Goal: Transaction & Acquisition: Book appointment/travel/reservation

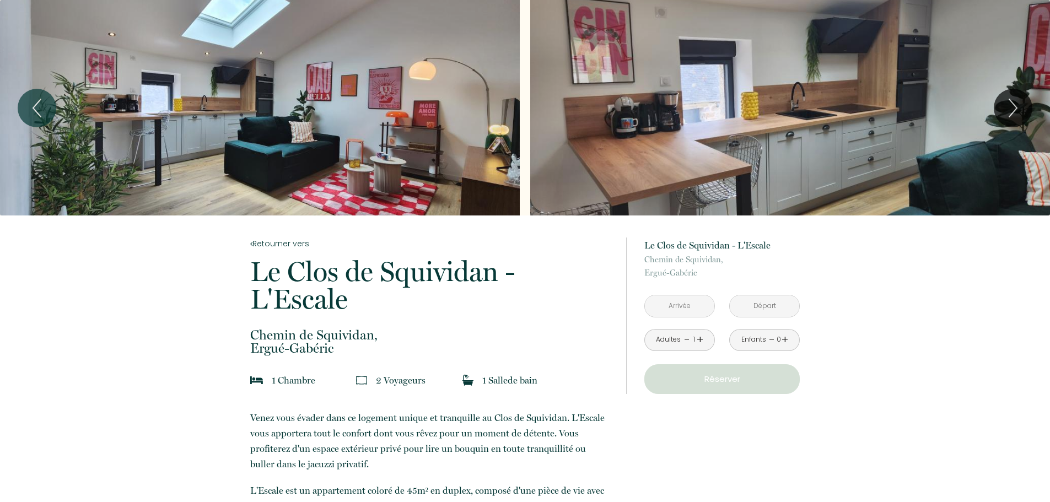
click at [671, 305] on input "text" at bounding box center [679, 305] width 69 height 21
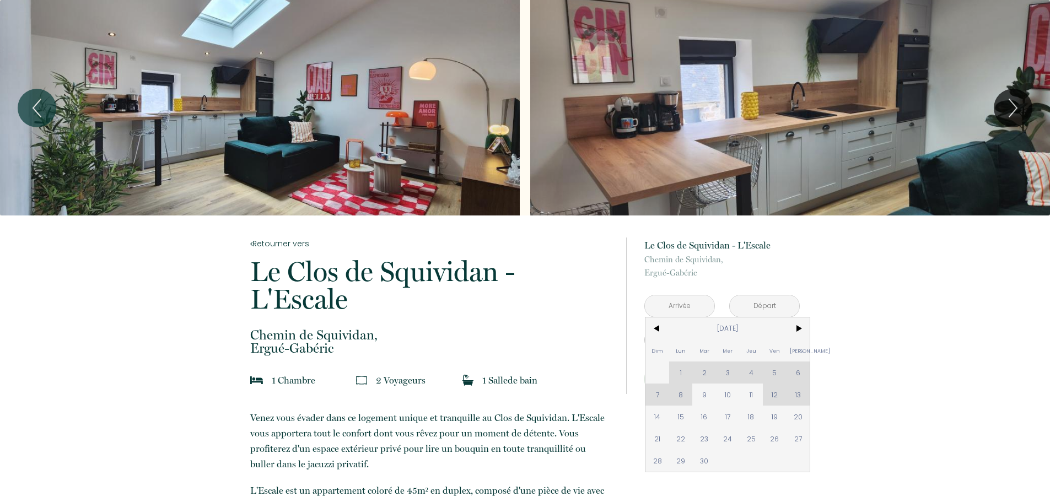
click at [772, 395] on div "Dim Lun Mar Mer Jeu Ven Sam 1 2 3 4 5 6 7 8 9 10 11 12 13 14 15 16 17 18 19 20 …" at bounding box center [727, 394] width 164 height 154
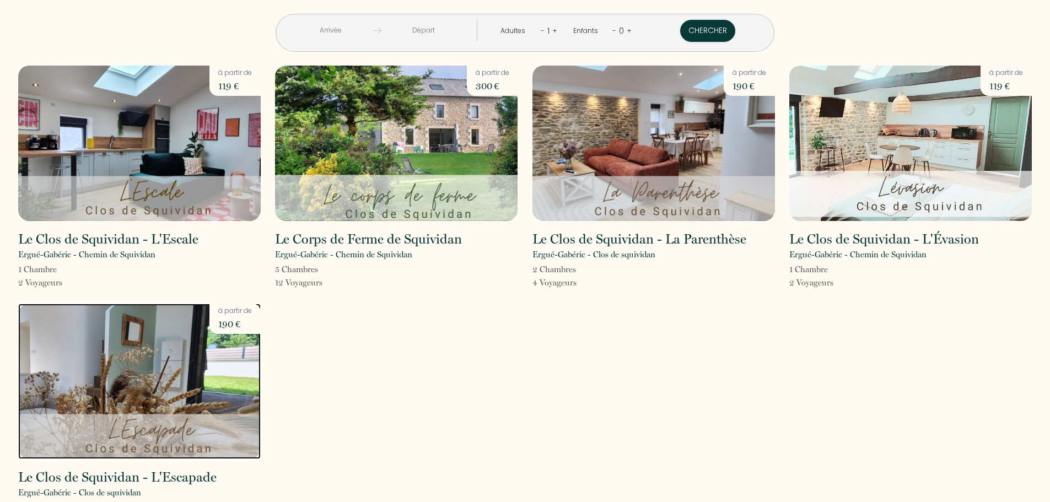
click at [120, 382] on img at bounding box center [139, 381] width 243 height 155
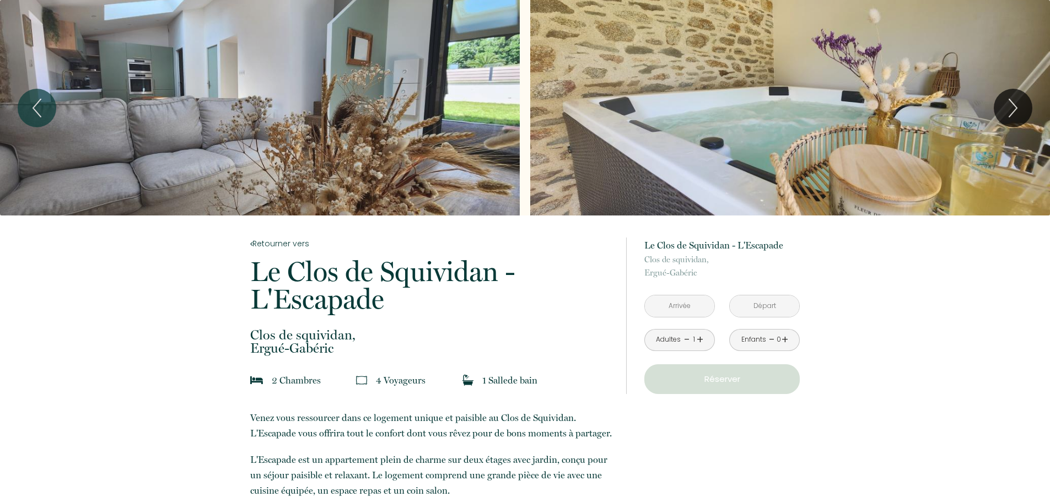
click at [679, 301] on input "text" at bounding box center [679, 305] width 69 height 21
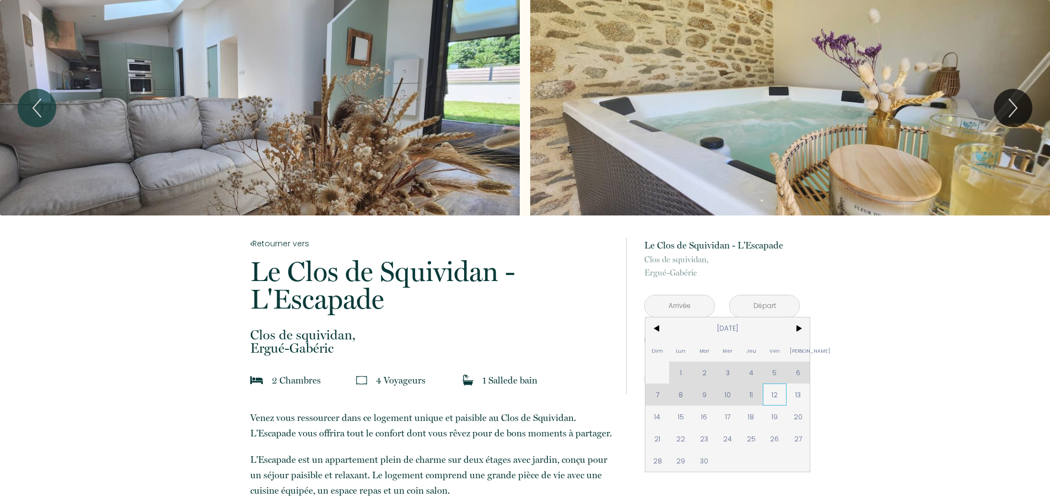
click at [771, 394] on span "12" at bounding box center [775, 395] width 24 height 22
type input "Ven 12 Sep 2025"
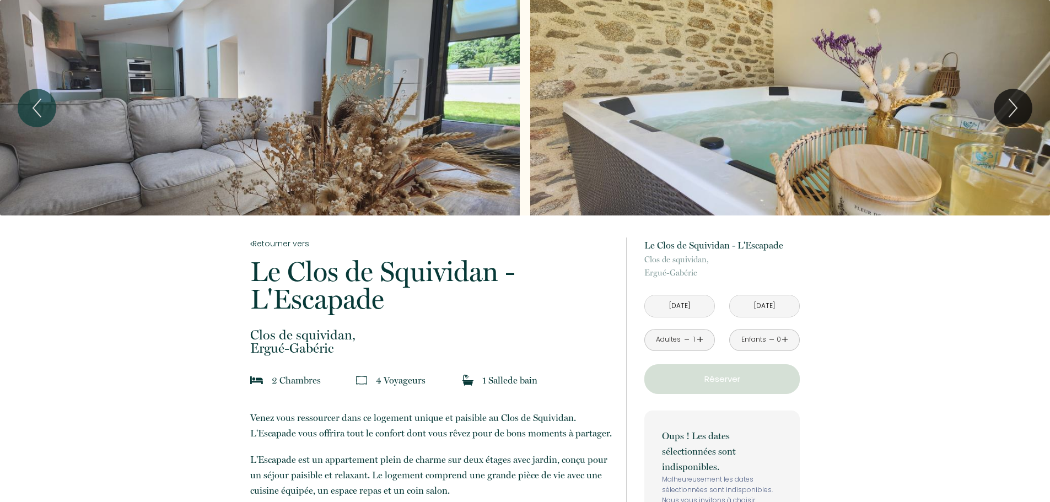
click at [702, 341] on link "+" at bounding box center [700, 339] width 7 height 17
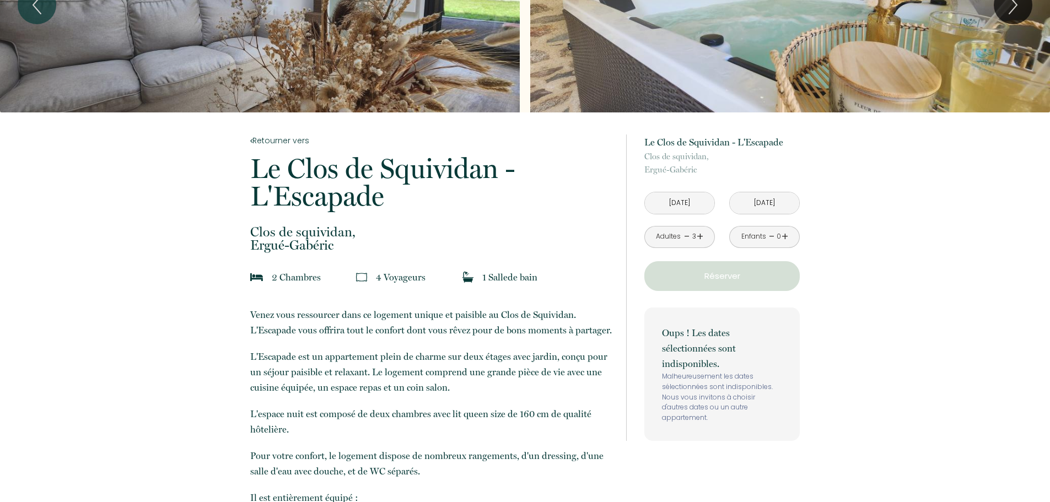
scroll to position [110, 0]
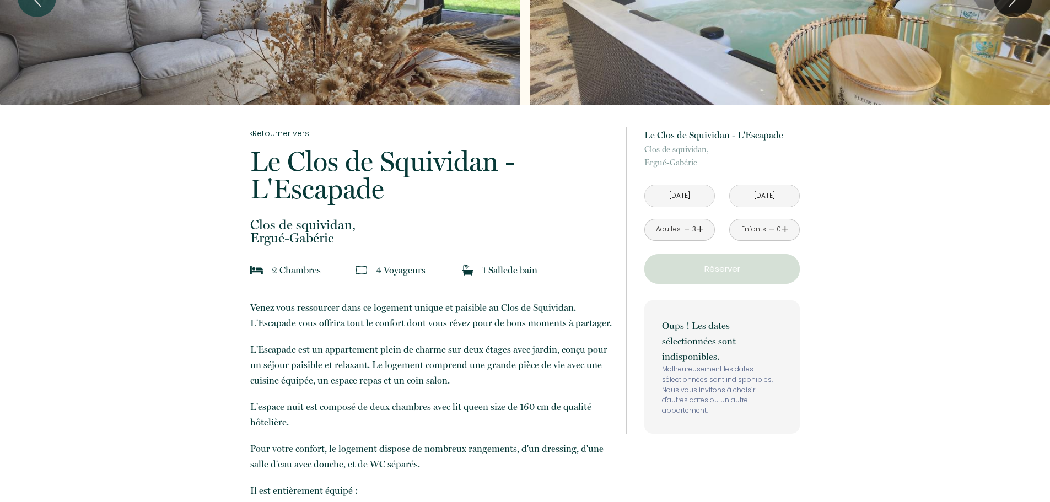
click at [682, 195] on input "Ven 12 Sep 2025" at bounding box center [679, 195] width 69 height 21
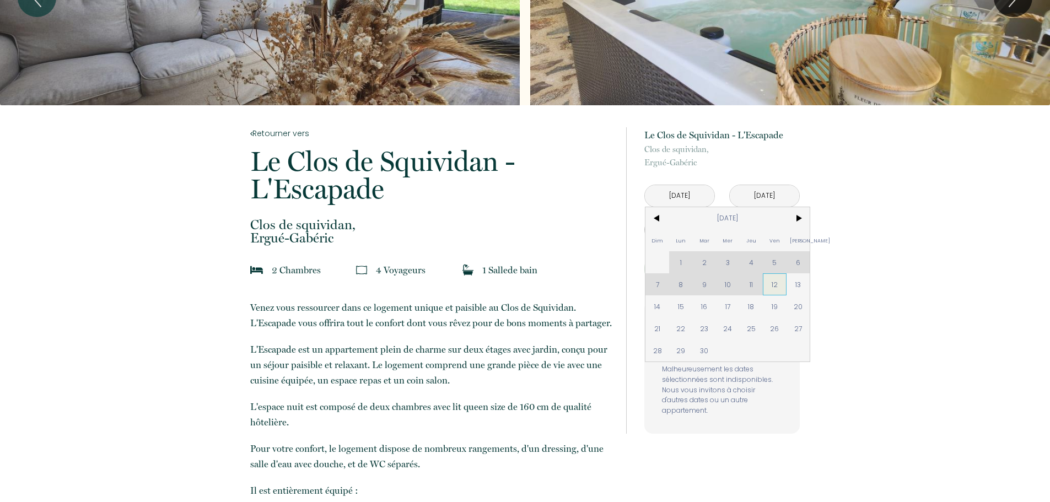
click at [771, 283] on span "12" at bounding box center [775, 284] width 24 height 22
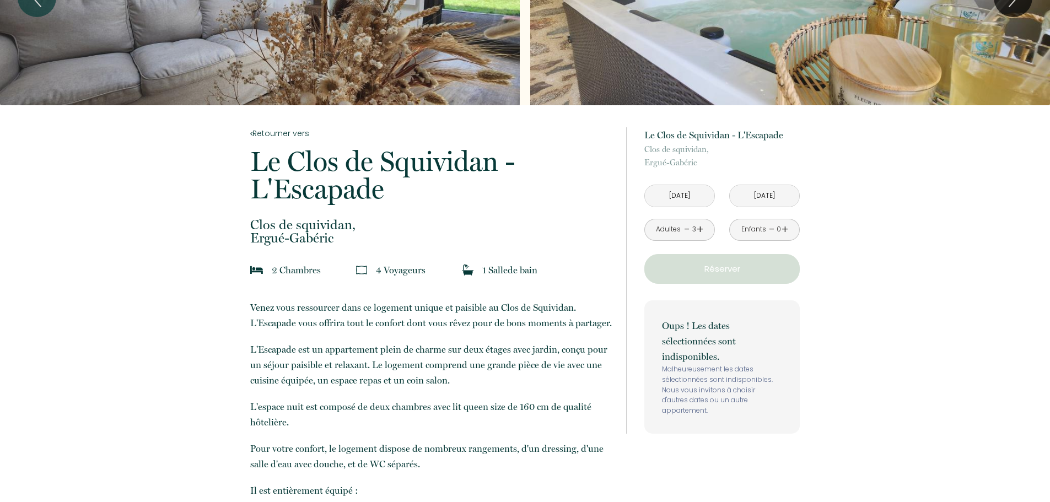
click at [738, 197] on input "Sam 13 Sep 2025" at bounding box center [764, 195] width 69 height 21
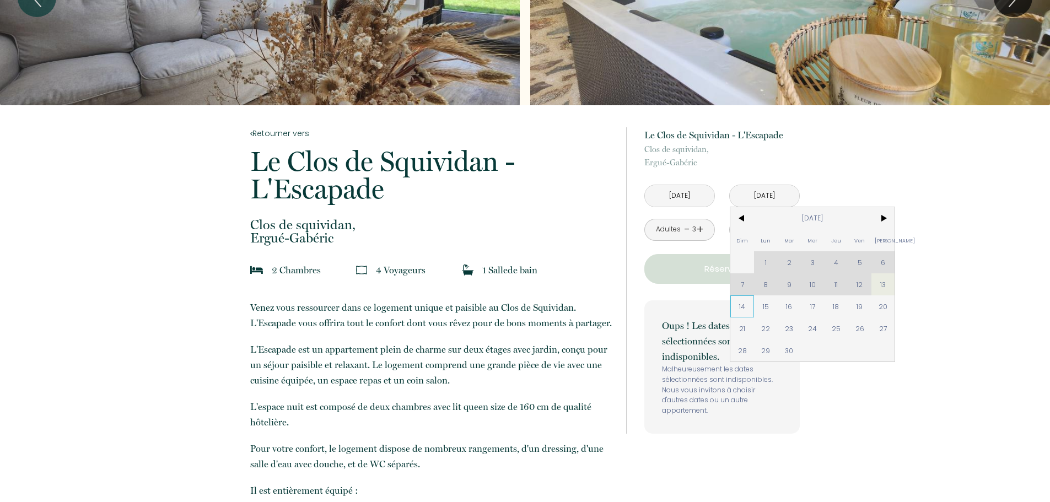
click at [741, 305] on span "14" at bounding box center [742, 306] width 24 height 22
type input "Dim 14 Sep 2025"
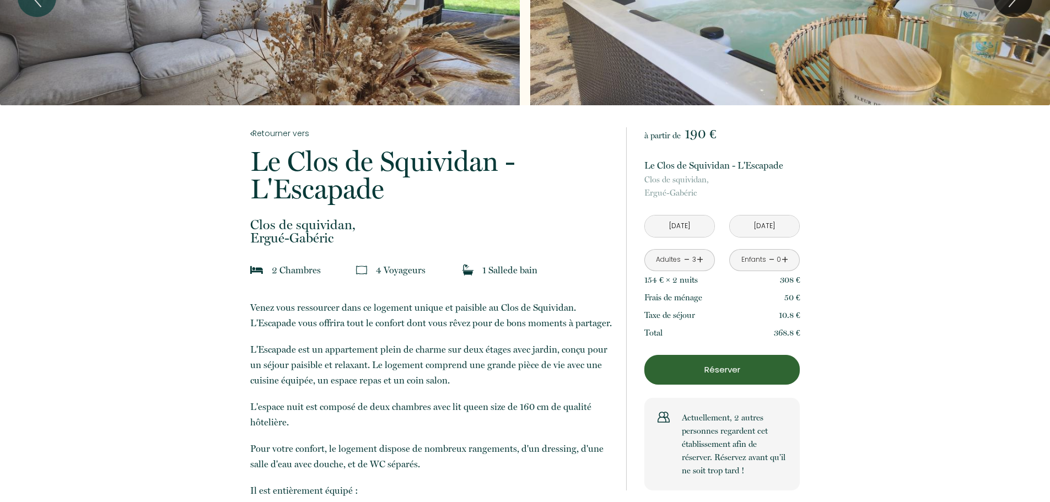
click at [715, 264] on div "Adultes - 3 +" at bounding box center [679, 260] width 85 height 22
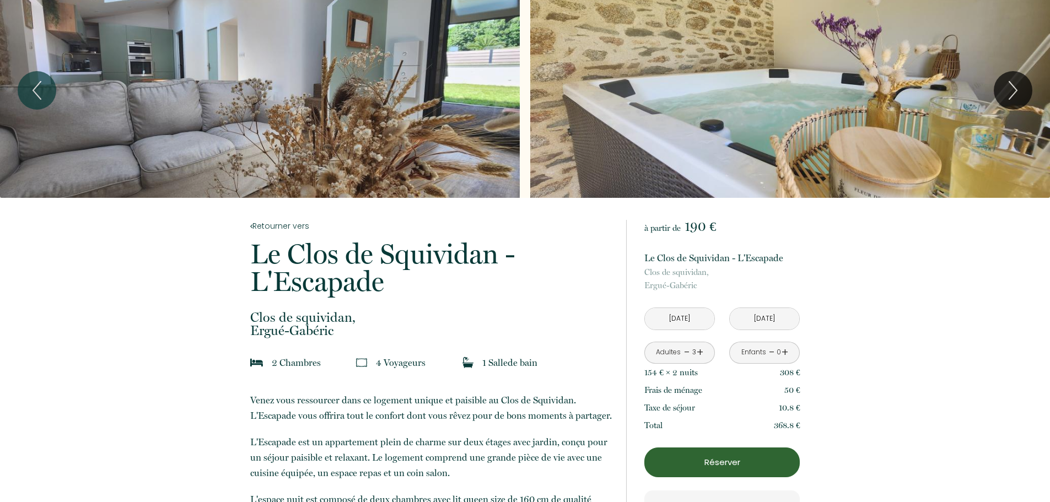
scroll to position [0, 0]
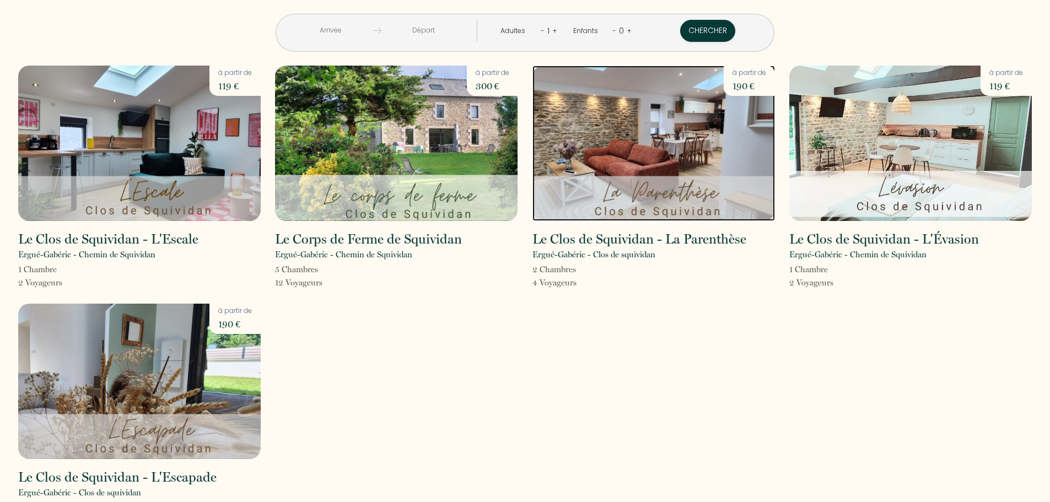
click at [658, 127] on img at bounding box center [653, 143] width 243 height 155
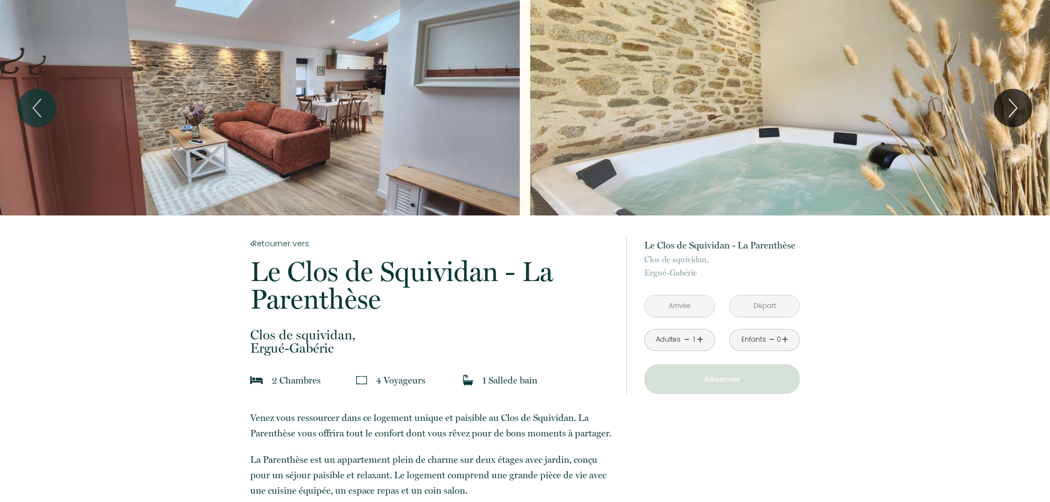
click at [669, 309] on input "text" at bounding box center [679, 305] width 69 height 21
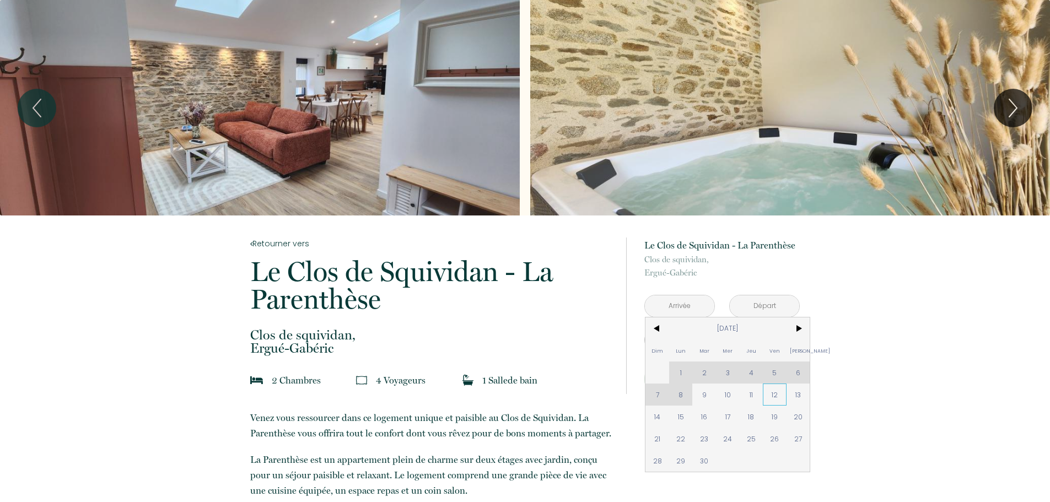
click at [772, 390] on span "12" at bounding box center [775, 395] width 24 height 22
type input "Ven 12 Sep 2025"
type input "Sam 13 Sep 2025"
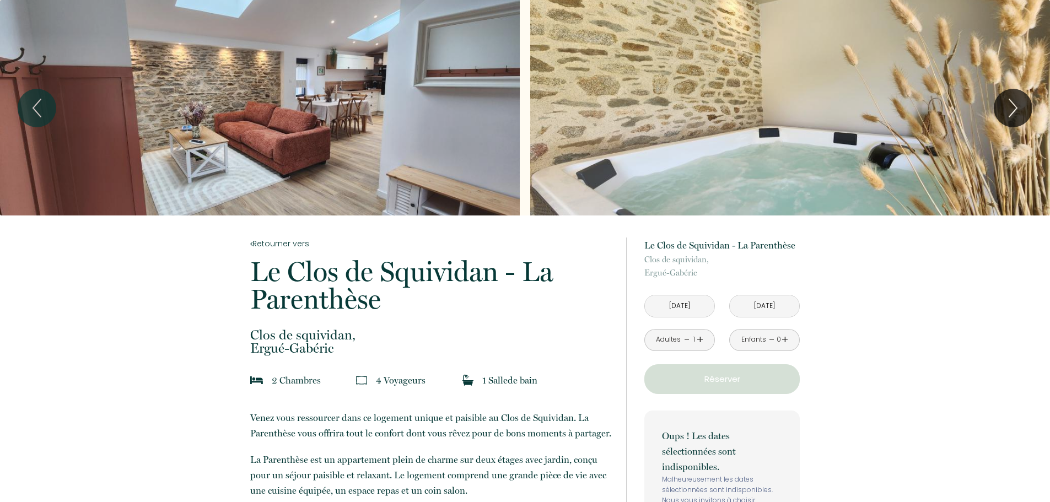
click at [693, 310] on input "Ven 12 Sep 2025" at bounding box center [679, 305] width 69 height 21
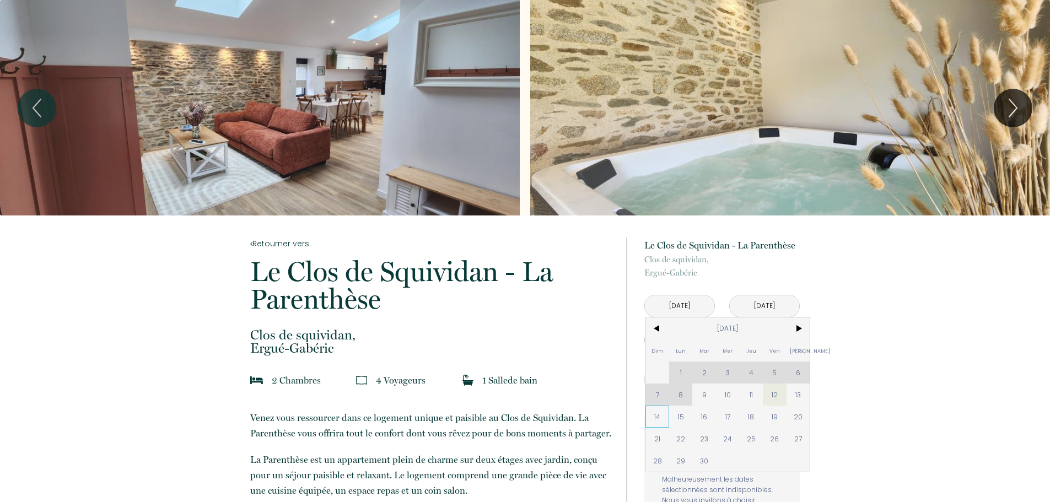
click at [658, 414] on span "14" at bounding box center [657, 417] width 24 height 22
type input "Dim 14 Sep 2025"
type input "Lun 15 Sep 2025"
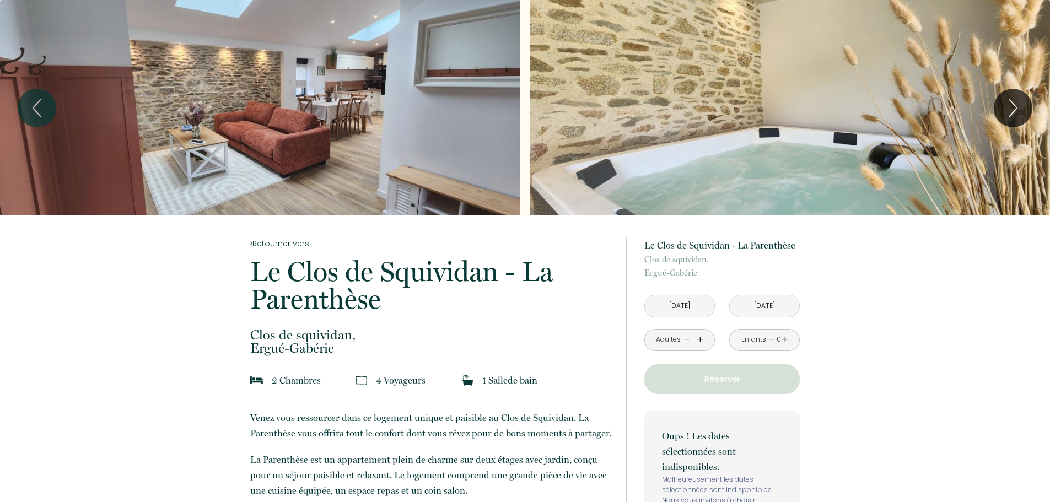
click at [691, 305] on input "Dim 14 Sep 2025" at bounding box center [679, 305] width 69 height 21
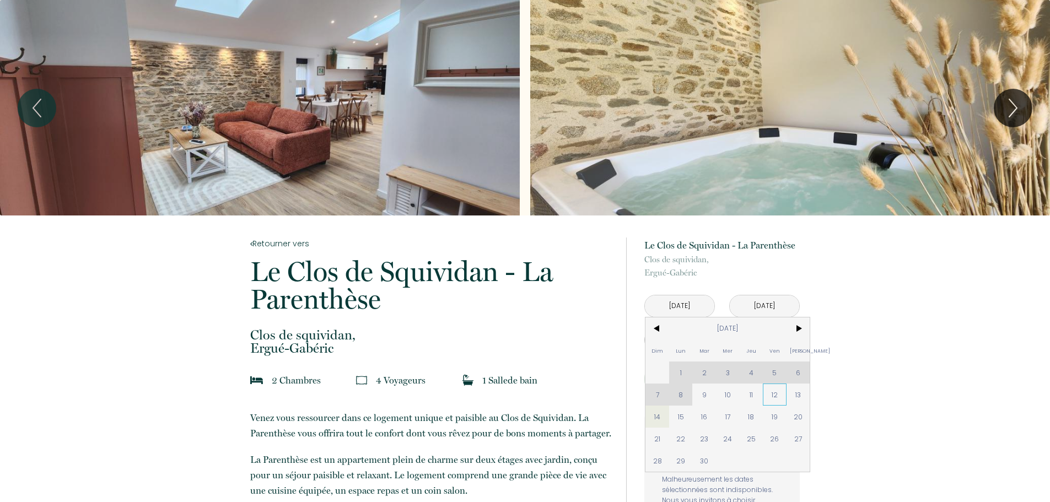
click at [769, 395] on span "12" at bounding box center [775, 395] width 24 height 22
type input "Ven 12 Sep 2025"
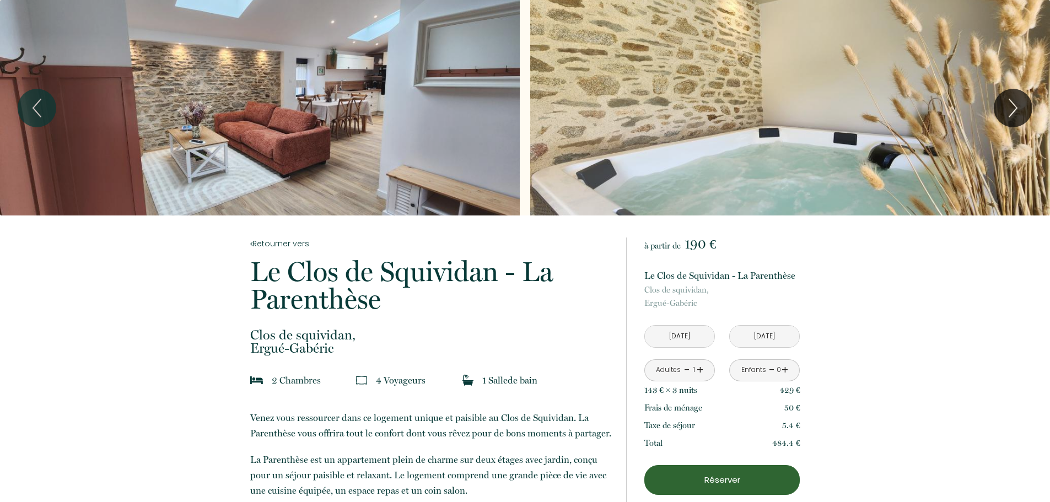
click at [763, 302] on p "Clos de squividan, Ergué-Gabéric" at bounding box center [721, 296] width 155 height 26
click at [756, 336] on input "Lun 15 Sep 2025" at bounding box center [764, 336] width 69 height 21
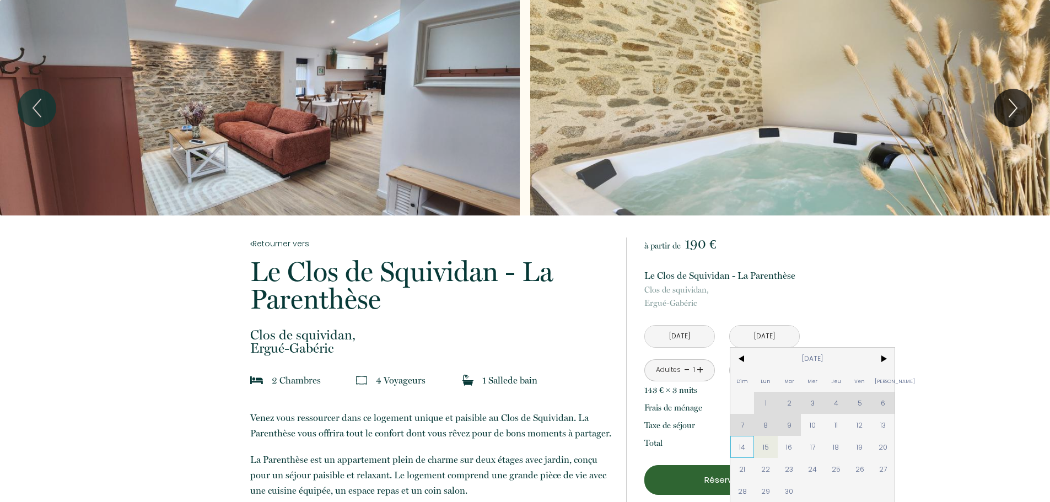
click at [742, 451] on span "14" at bounding box center [742, 447] width 24 height 22
type input "Dim 14 Sep 2025"
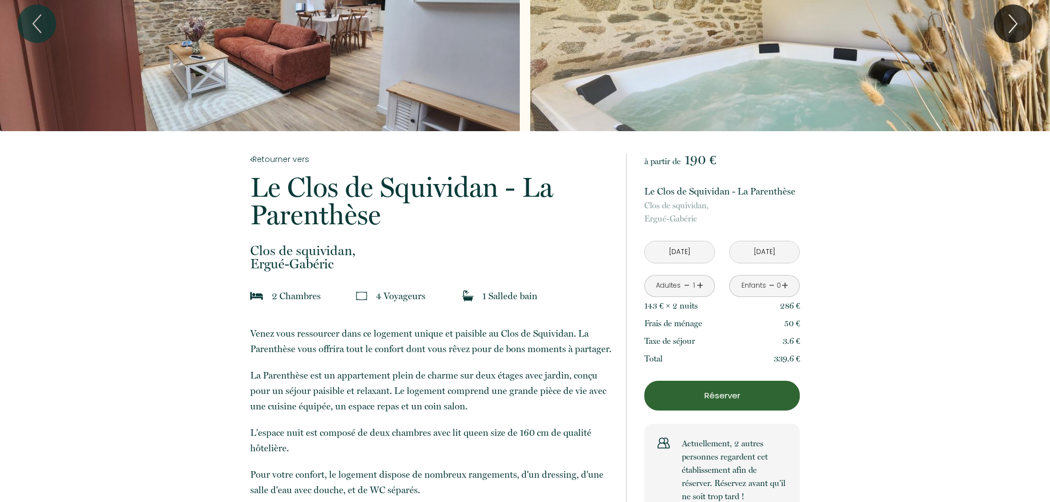
scroll to position [110, 0]
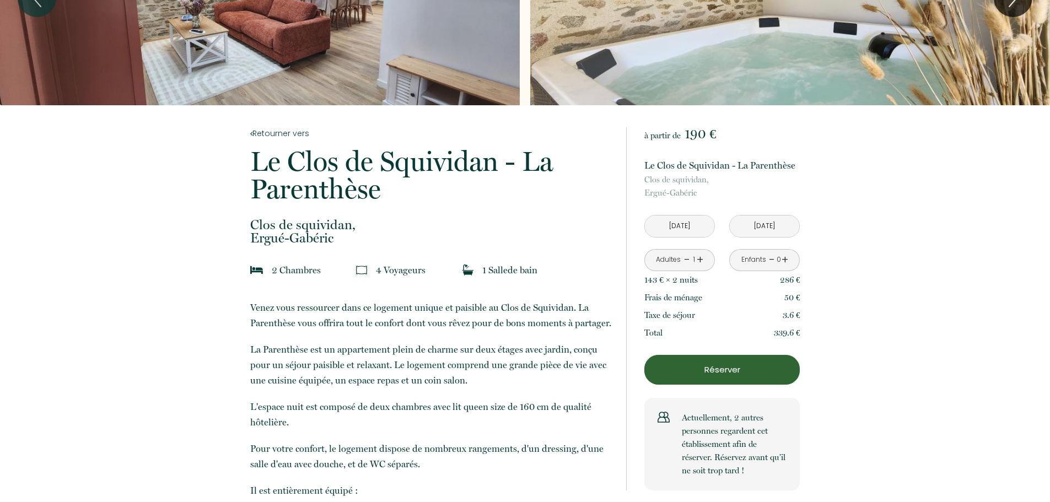
click at [699, 258] on link "+" at bounding box center [700, 259] width 7 height 17
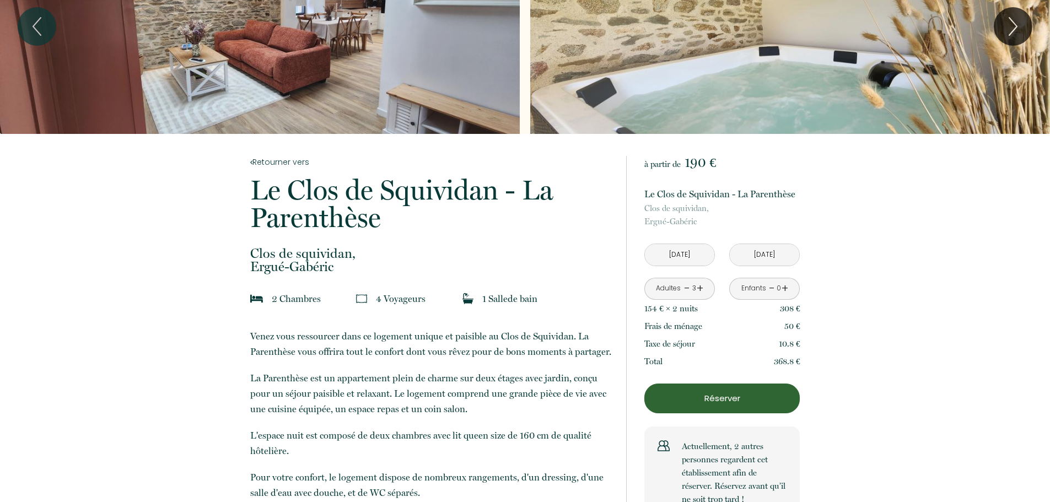
scroll to position [0, 0]
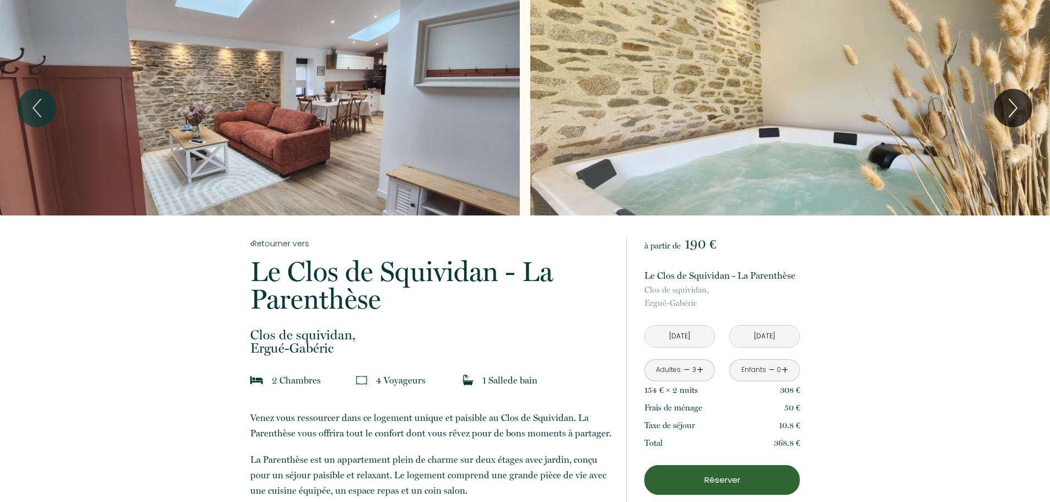
click at [369, 141] on div "Slideshow" at bounding box center [260, 108] width 520 height 216
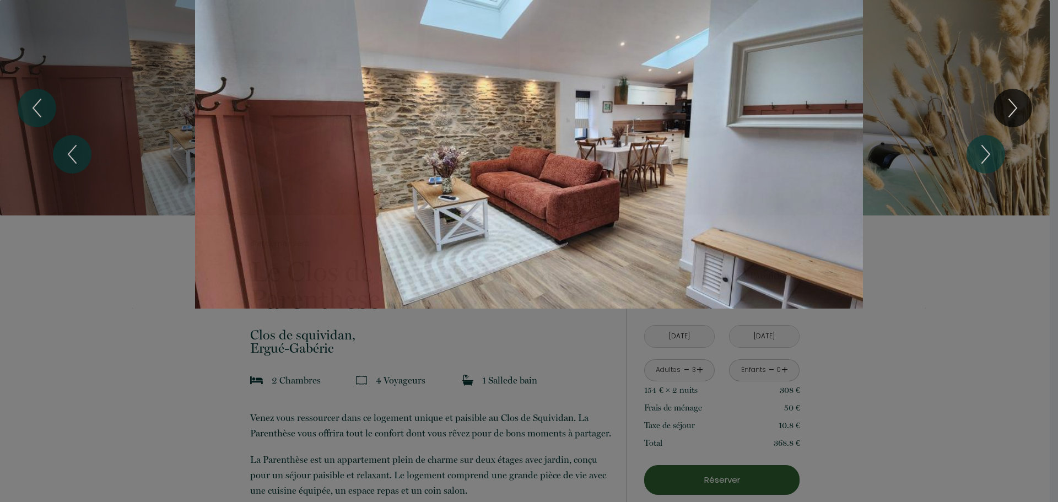
click at [1003, 109] on div "1 2 3 4 5 6 7 8" at bounding box center [529, 154] width 1058 height 309
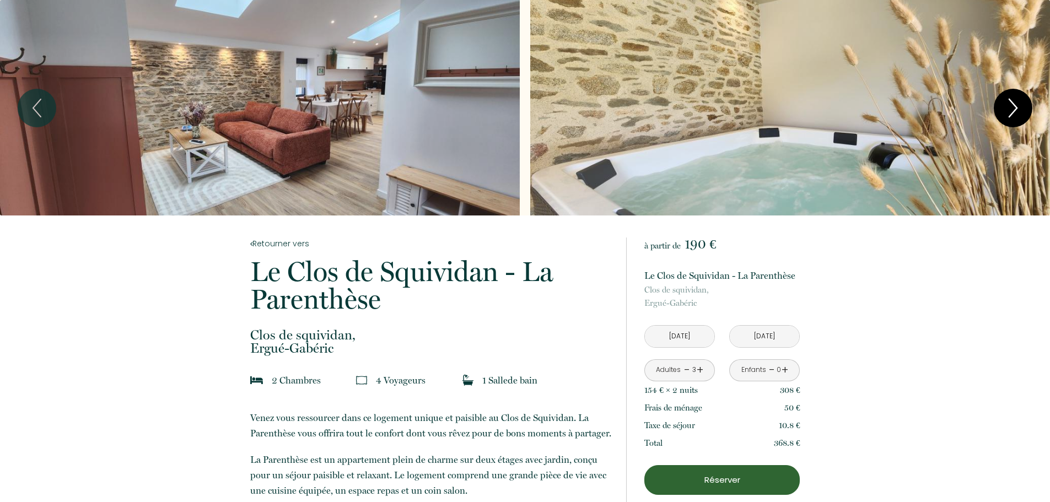
click at [1008, 110] on icon "Next" at bounding box center [1012, 107] width 23 height 33
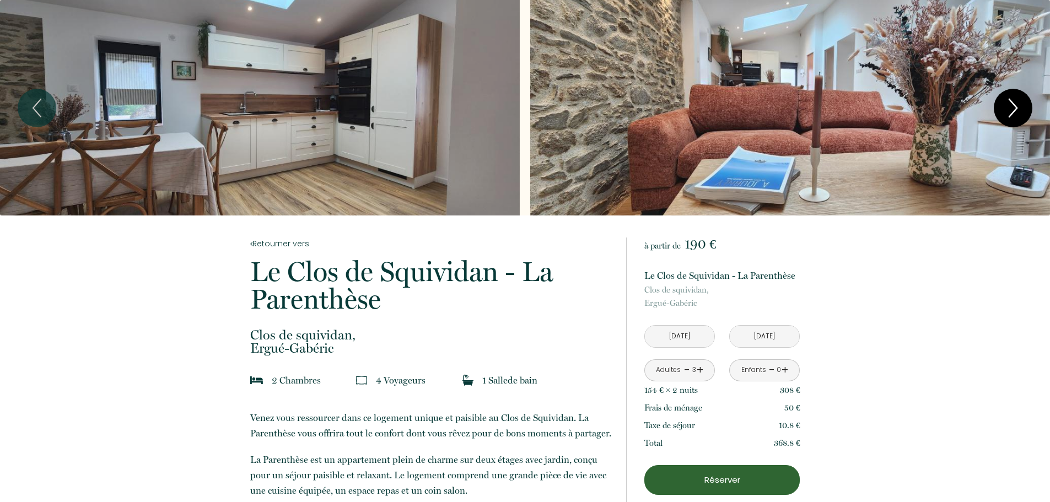
click at [1008, 110] on icon "Next" at bounding box center [1012, 107] width 23 height 33
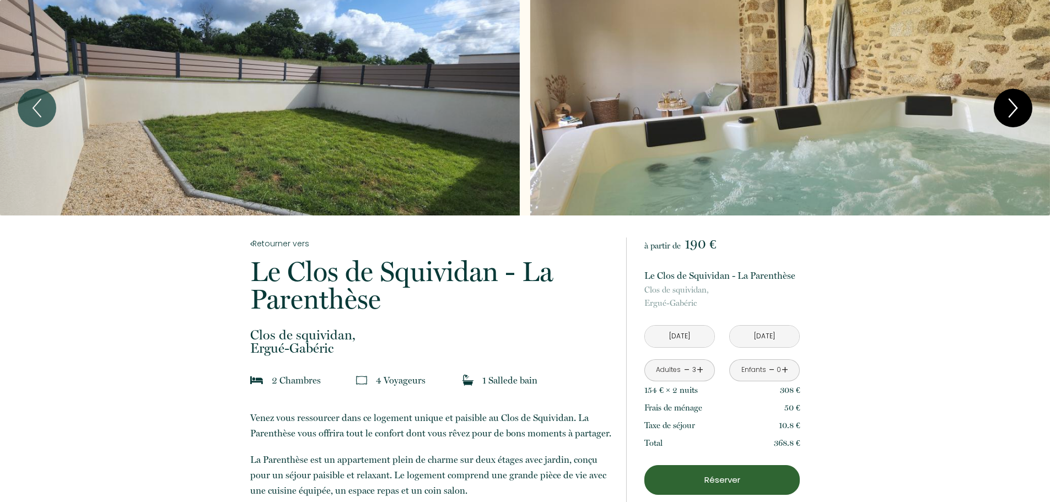
click at [1008, 110] on icon "Next" at bounding box center [1012, 107] width 23 height 33
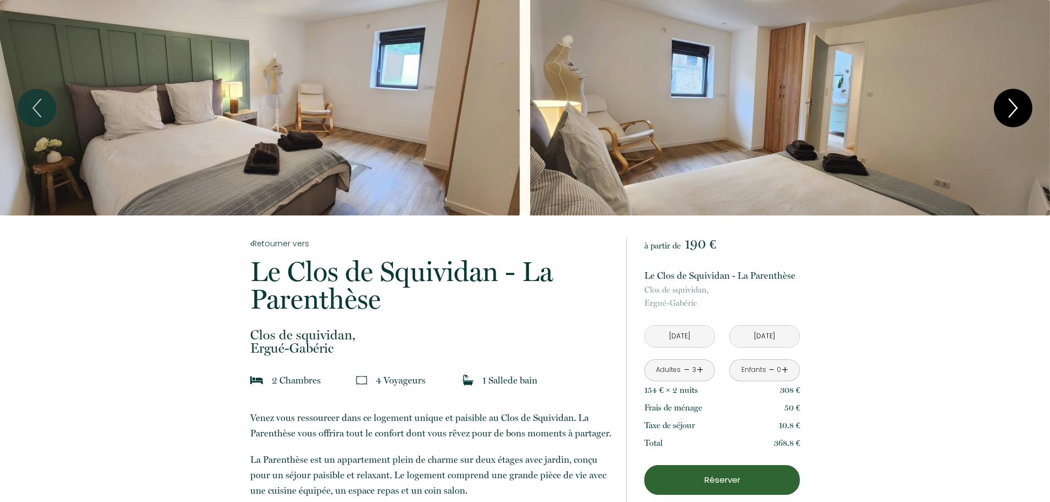
click at [1008, 110] on icon "Next" at bounding box center [1012, 107] width 23 height 33
